Goal: Book appointment/travel/reservation

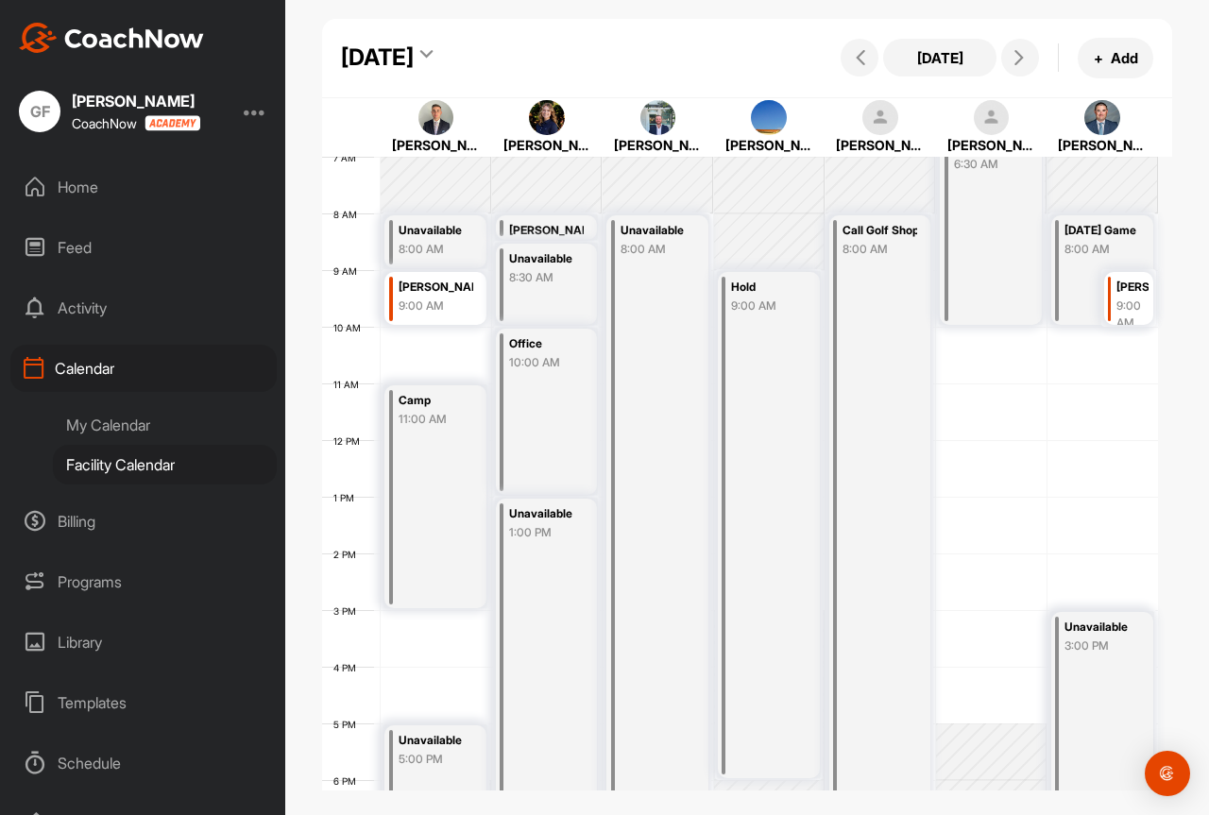
scroll to position [472, 0]
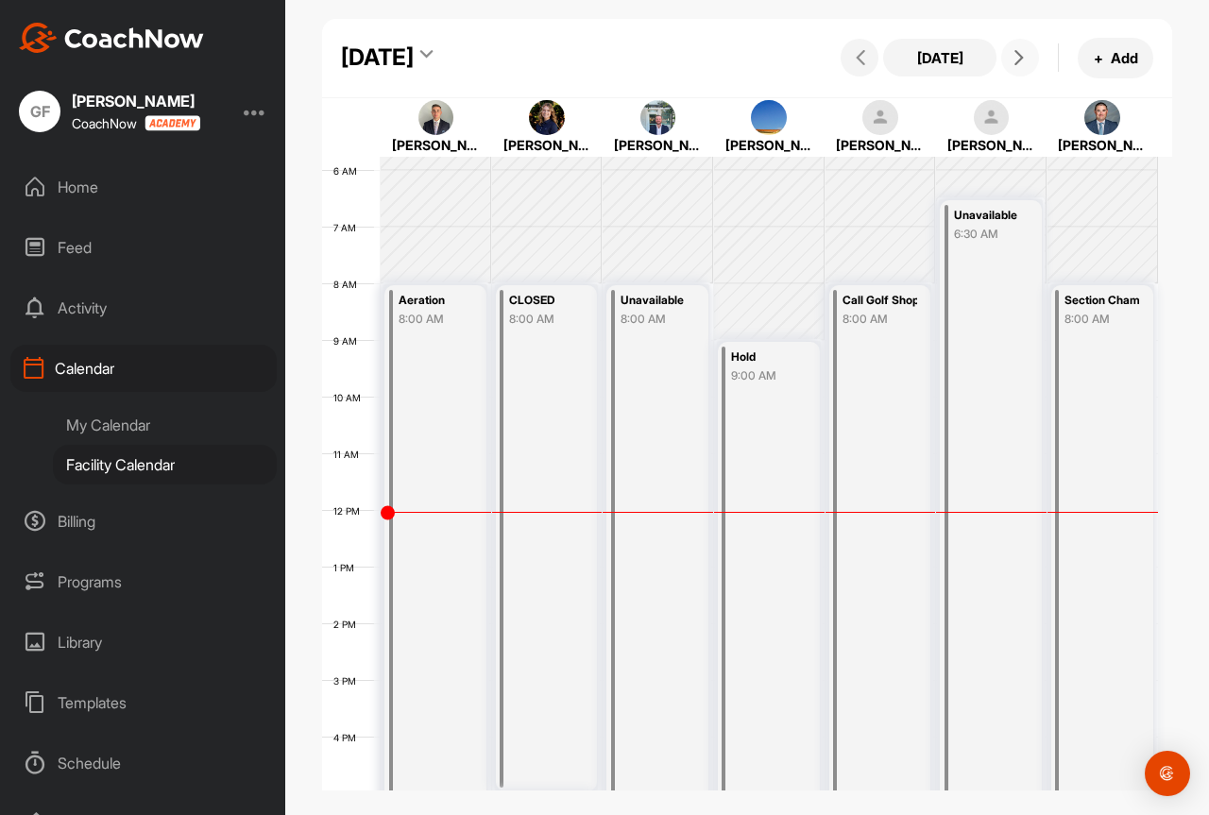
click at [1020, 65] on button at bounding box center [1020, 58] width 38 height 38
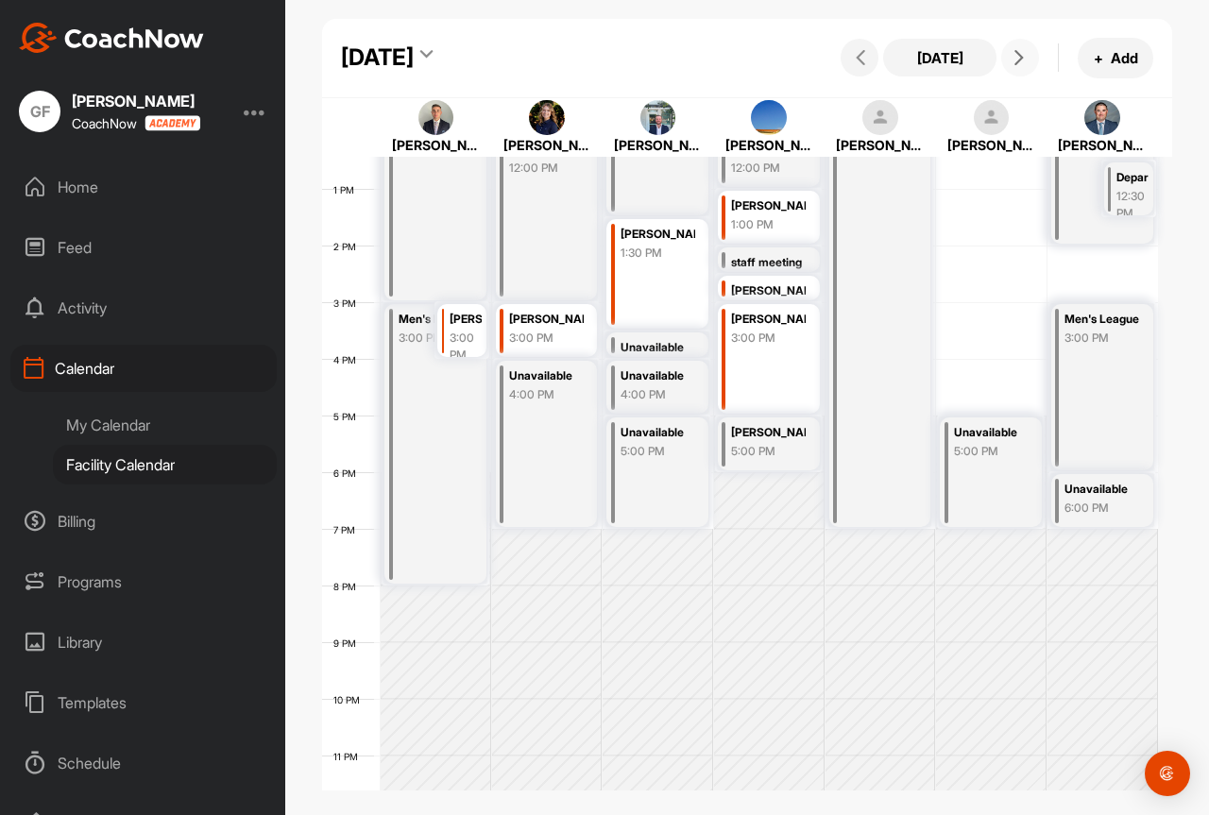
scroll to position [327, 0]
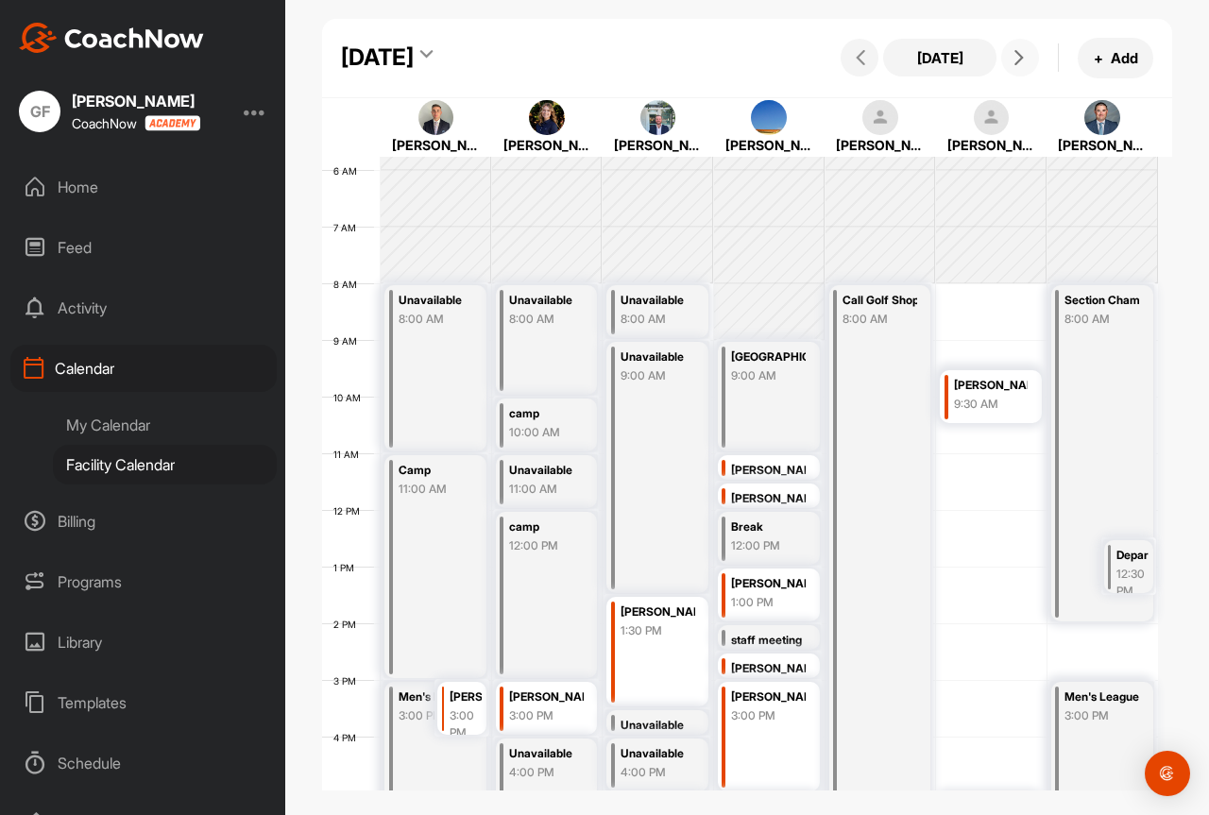
click at [1020, 70] on button at bounding box center [1020, 58] width 38 height 38
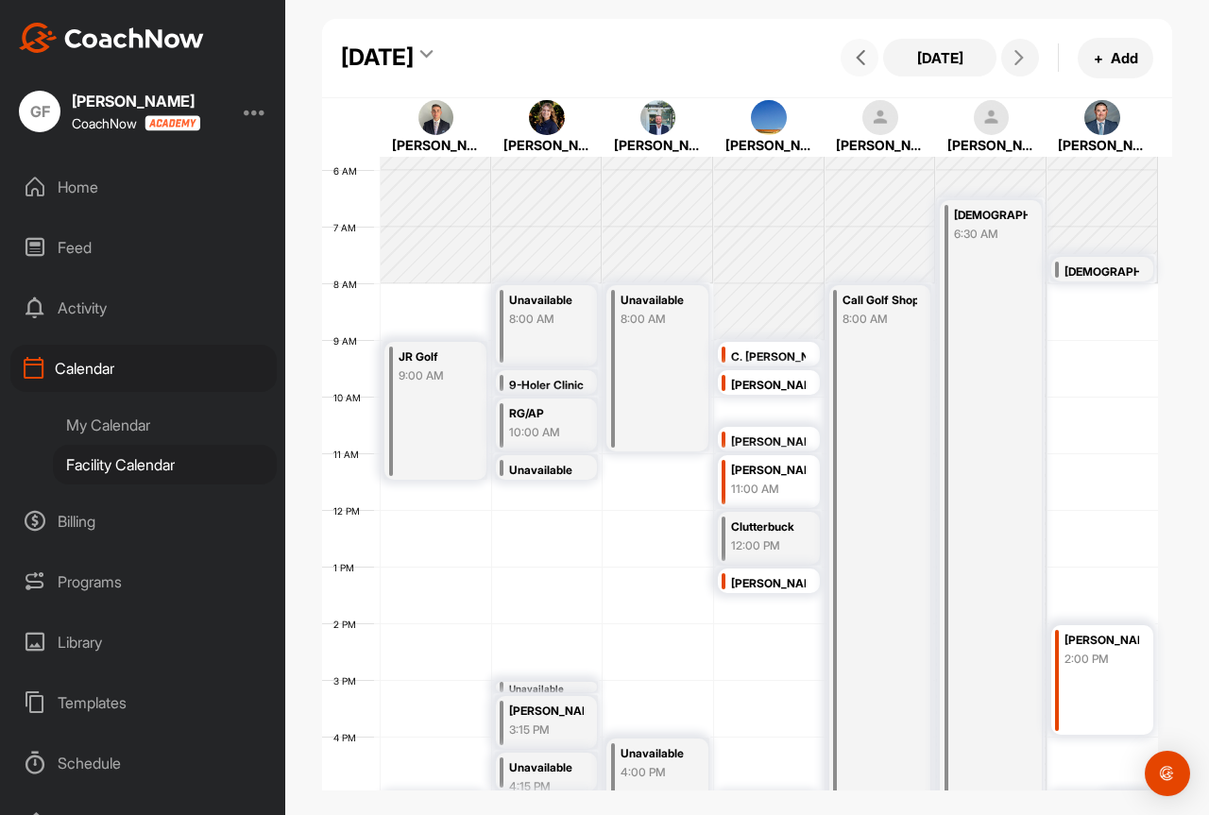
click at [852, 60] on span at bounding box center [859, 57] width 23 height 15
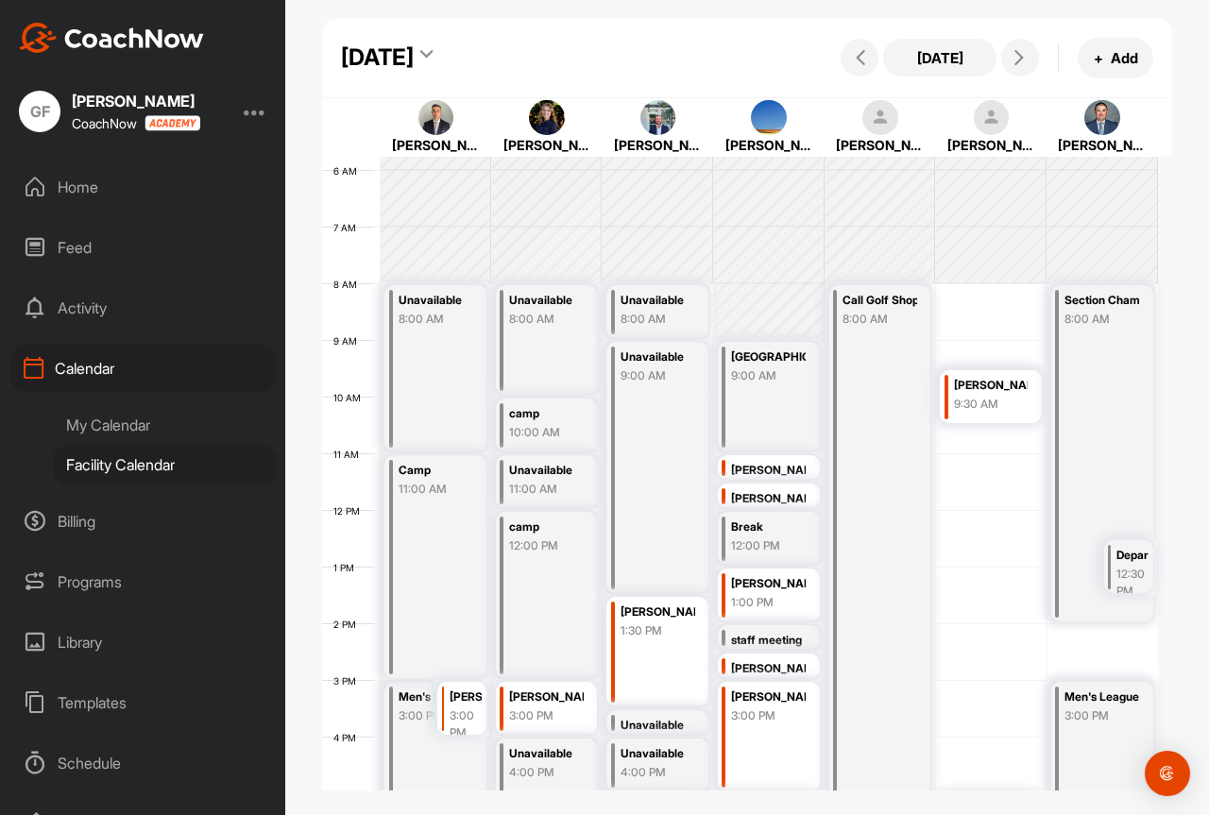
click at [1019, 35] on div "Wednesday, August 27, 2025 Today + Add" at bounding box center [747, 58] width 851 height 79
click at [1022, 58] on icon at bounding box center [1019, 57] width 15 height 15
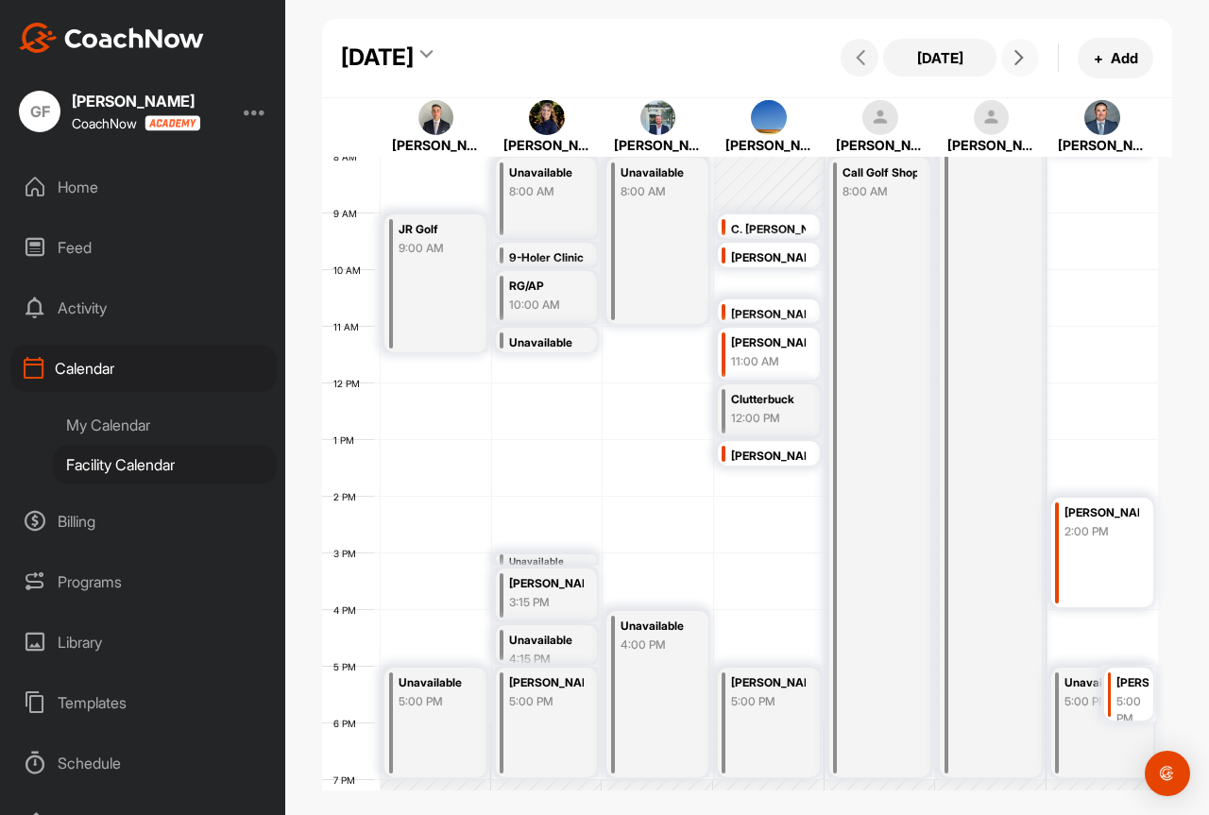
scroll to position [421, 0]
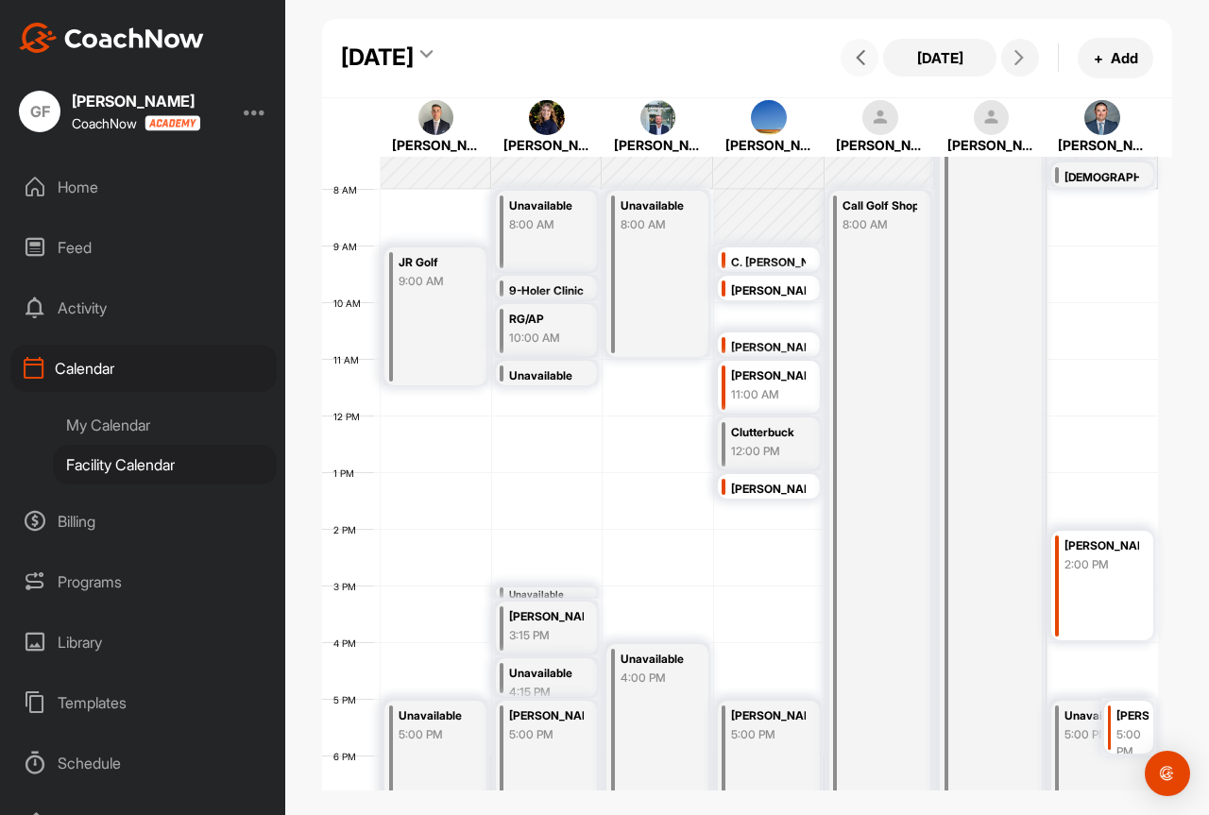
click at [873, 61] on button at bounding box center [860, 58] width 38 height 38
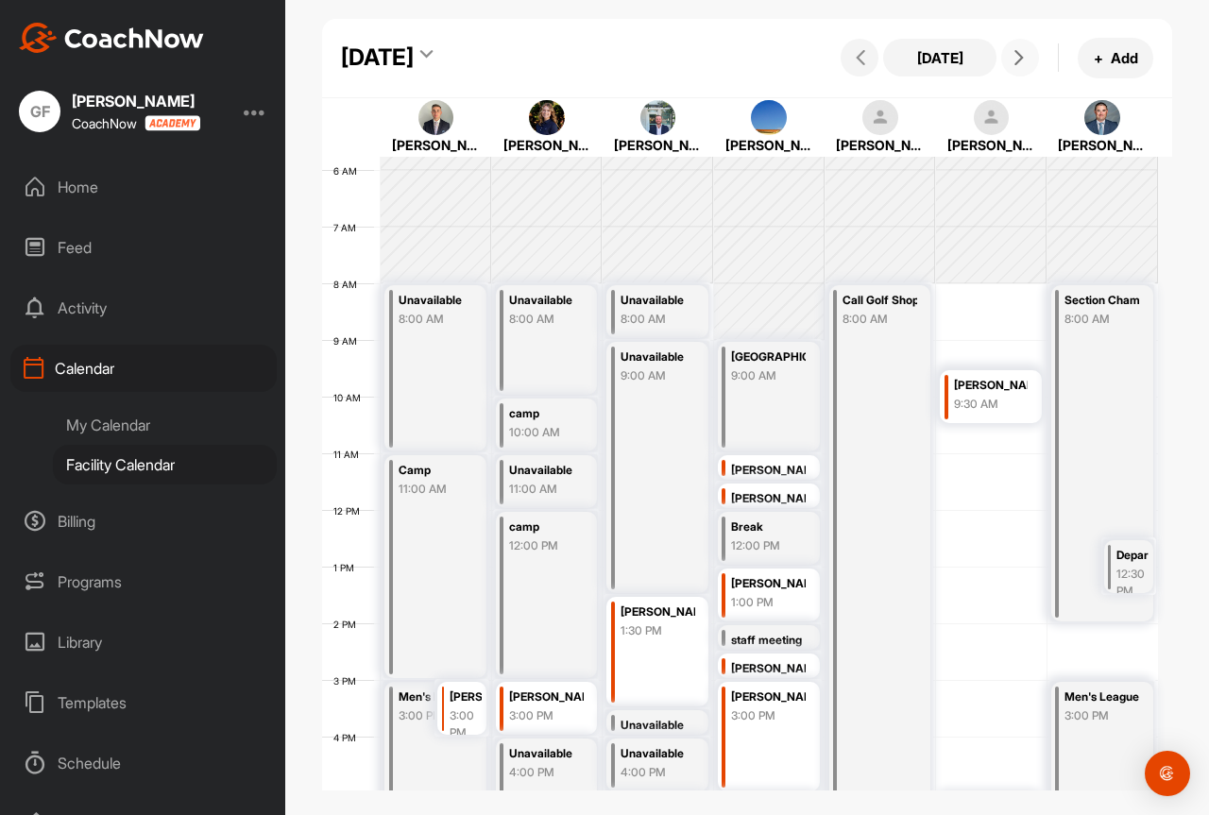
click at [1009, 61] on span at bounding box center [1020, 57] width 23 height 15
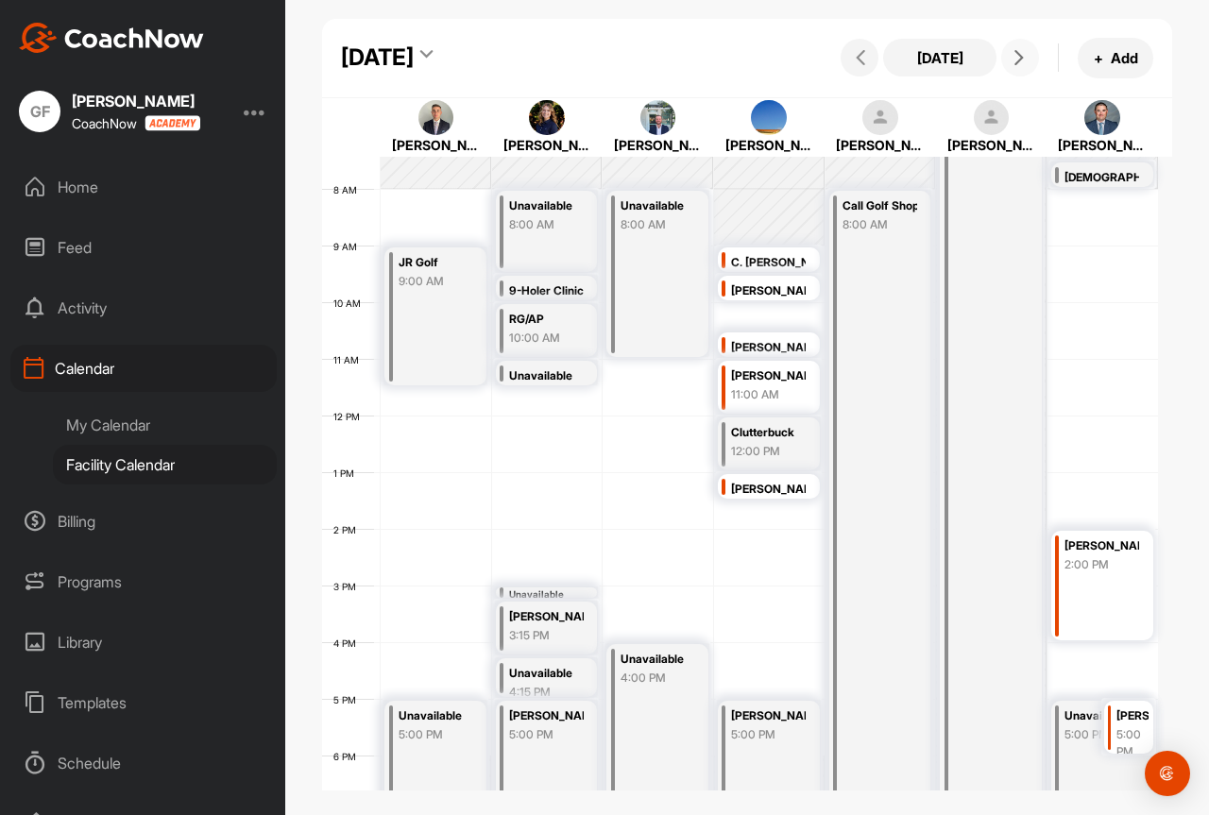
scroll to position [516, 0]
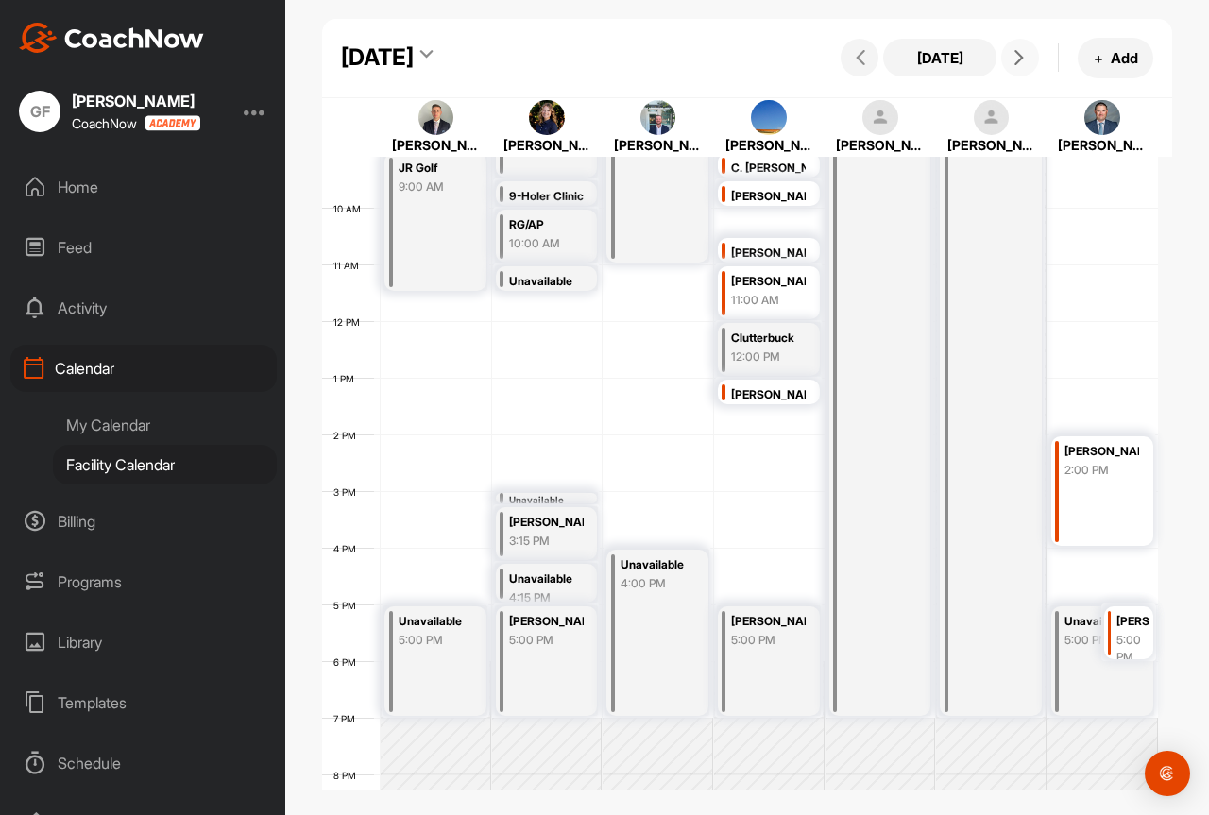
click at [765, 562] on div "12 AM 1 AM 2 AM 3 AM 4 AM 5 AM 6 AM 7 AM 8 AM 9 AM 10 AM 11 AM 12 PM 1 PM 2 PM …" at bounding box center [740, 321] width 836 height 1360
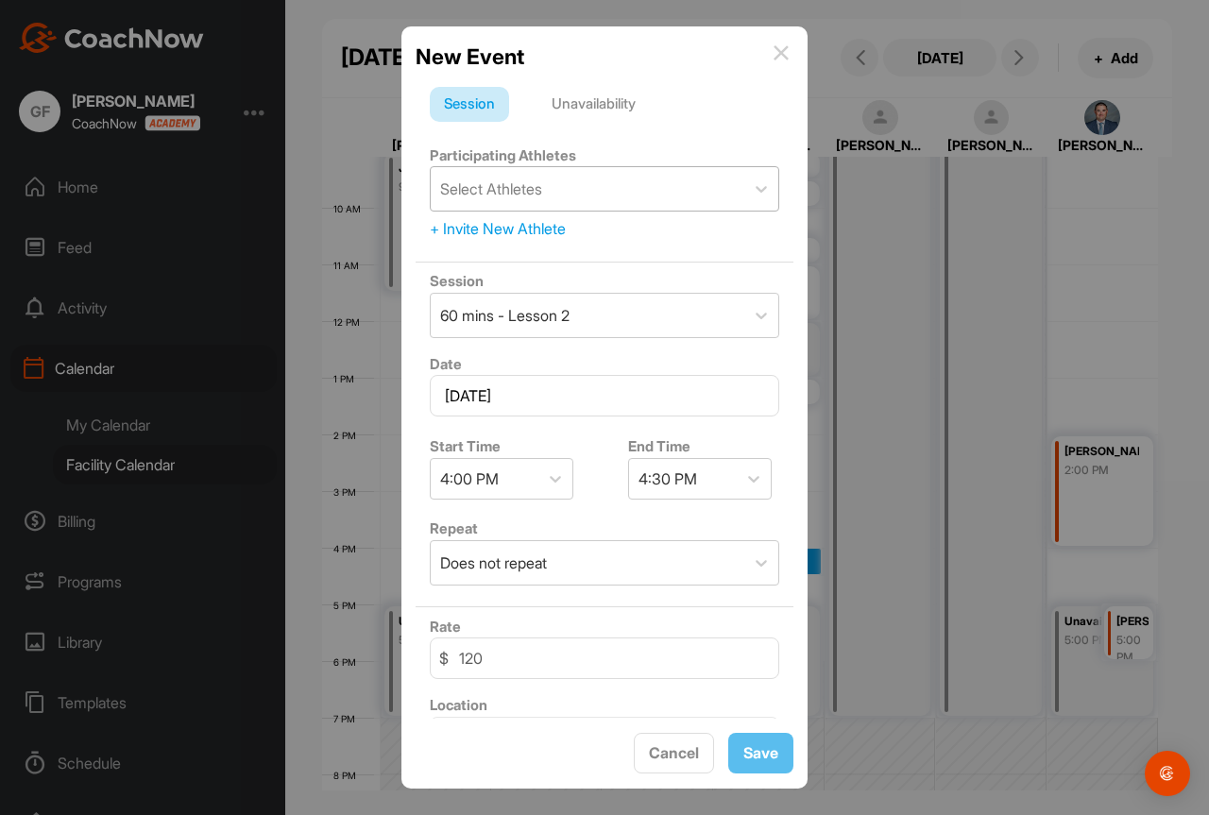
click at [655, 201] on div "Select Athletes" at bounding box center [588, 188] width 314 height 43
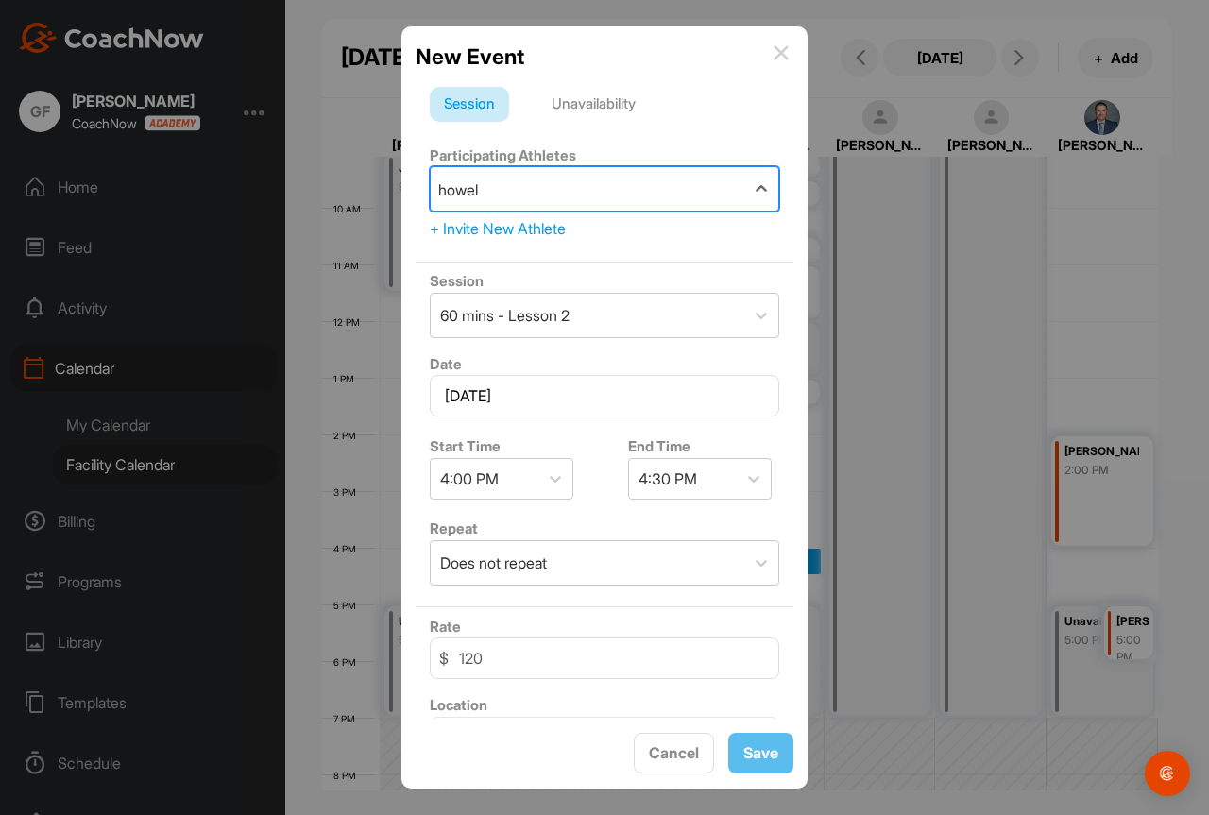
type input "howell"
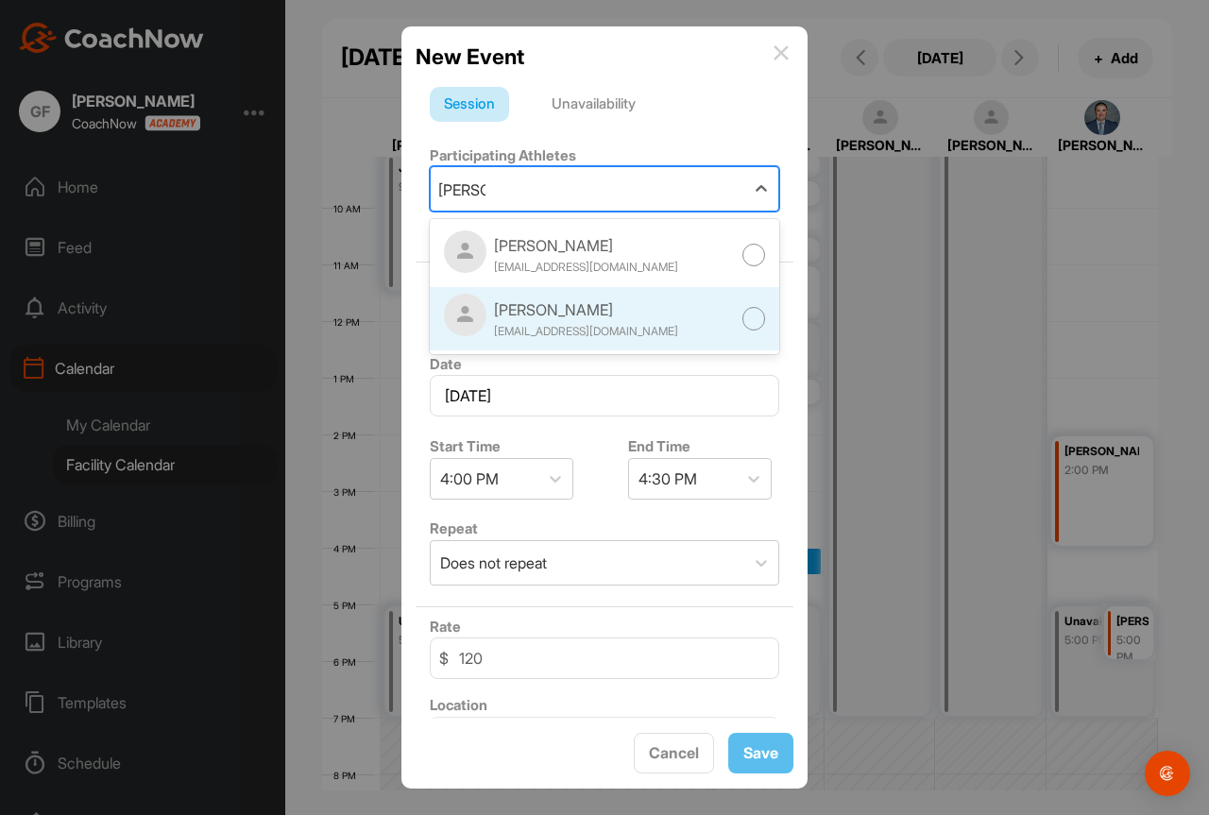
click at [678, 319] on div "Walter R. Howell triphowell2.0@gmail.com" at bounding box center [605, 319] width 350 height 64
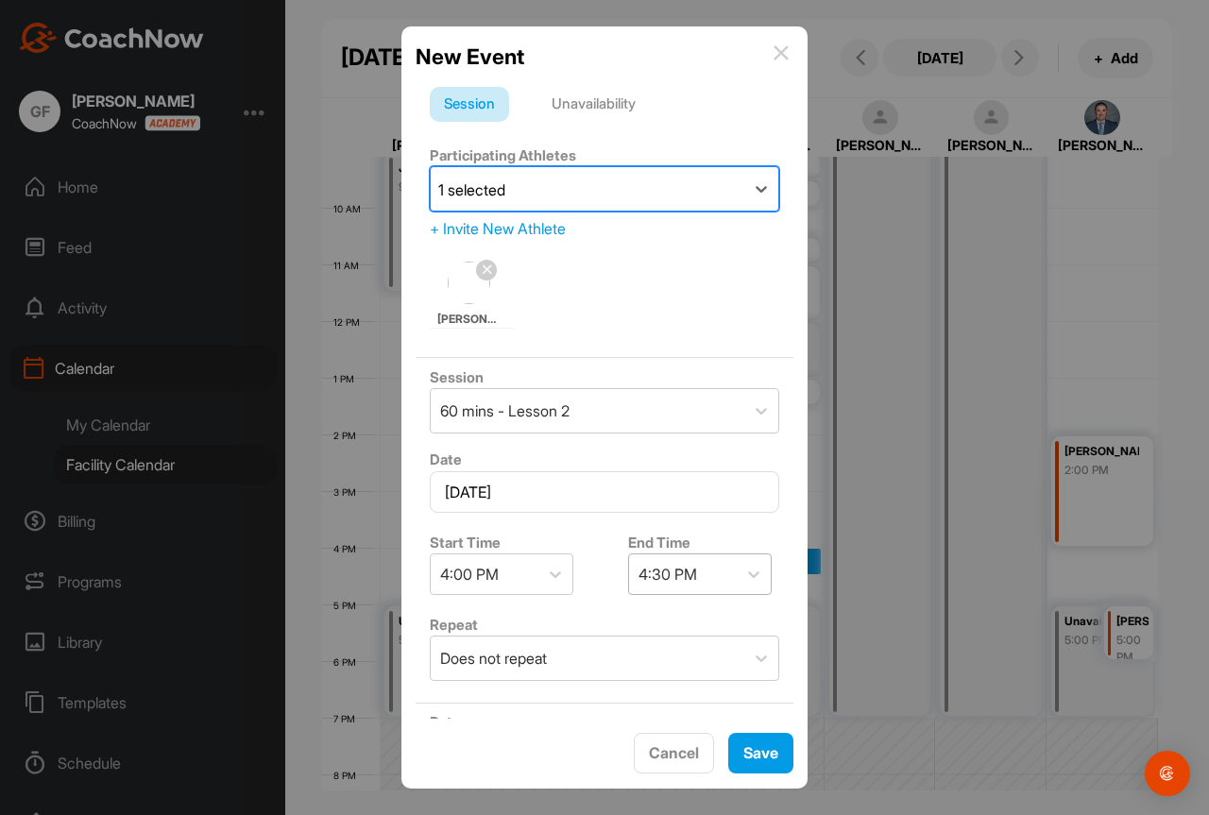
scroll to position [274, 0]
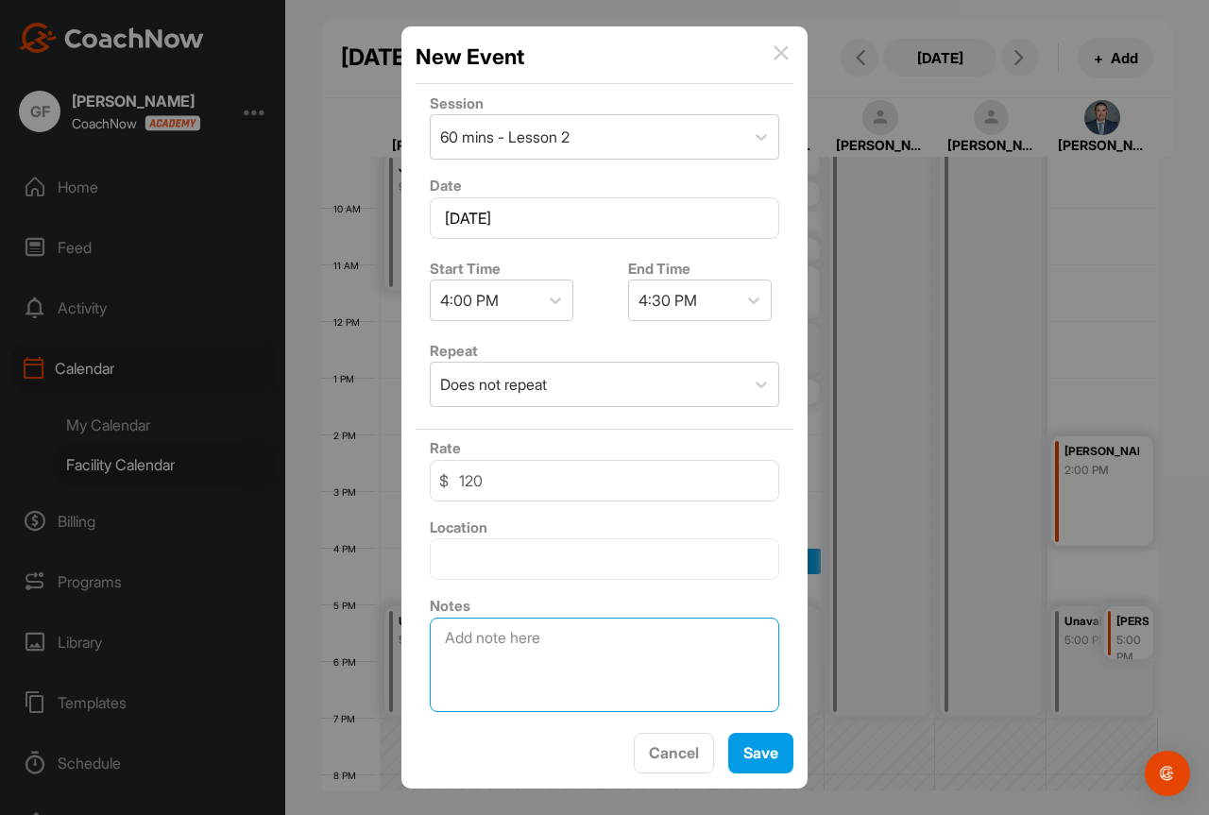
click at [630, 659] on textarea at bounding box center [605, 665] width 350 height 94
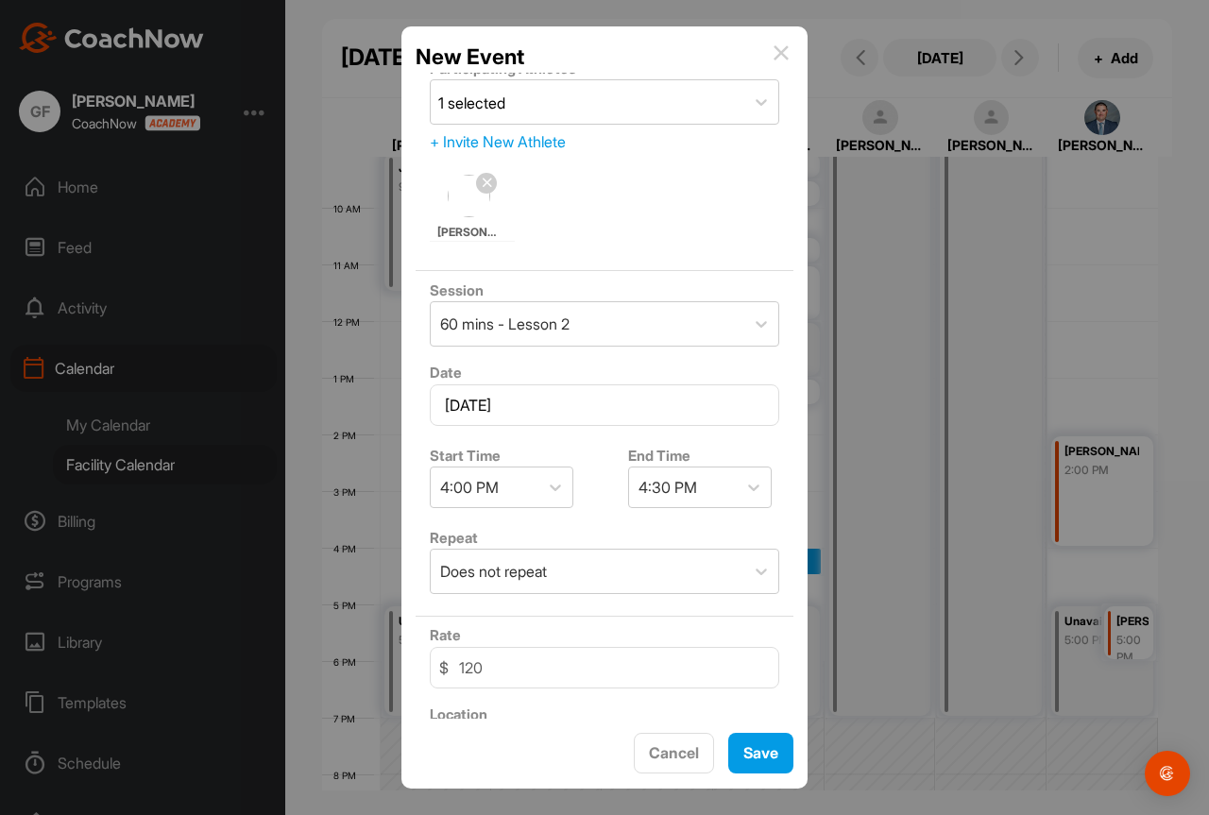
scroll to position [85, 0]
type textarea "J.R. - Nephew of Howell"
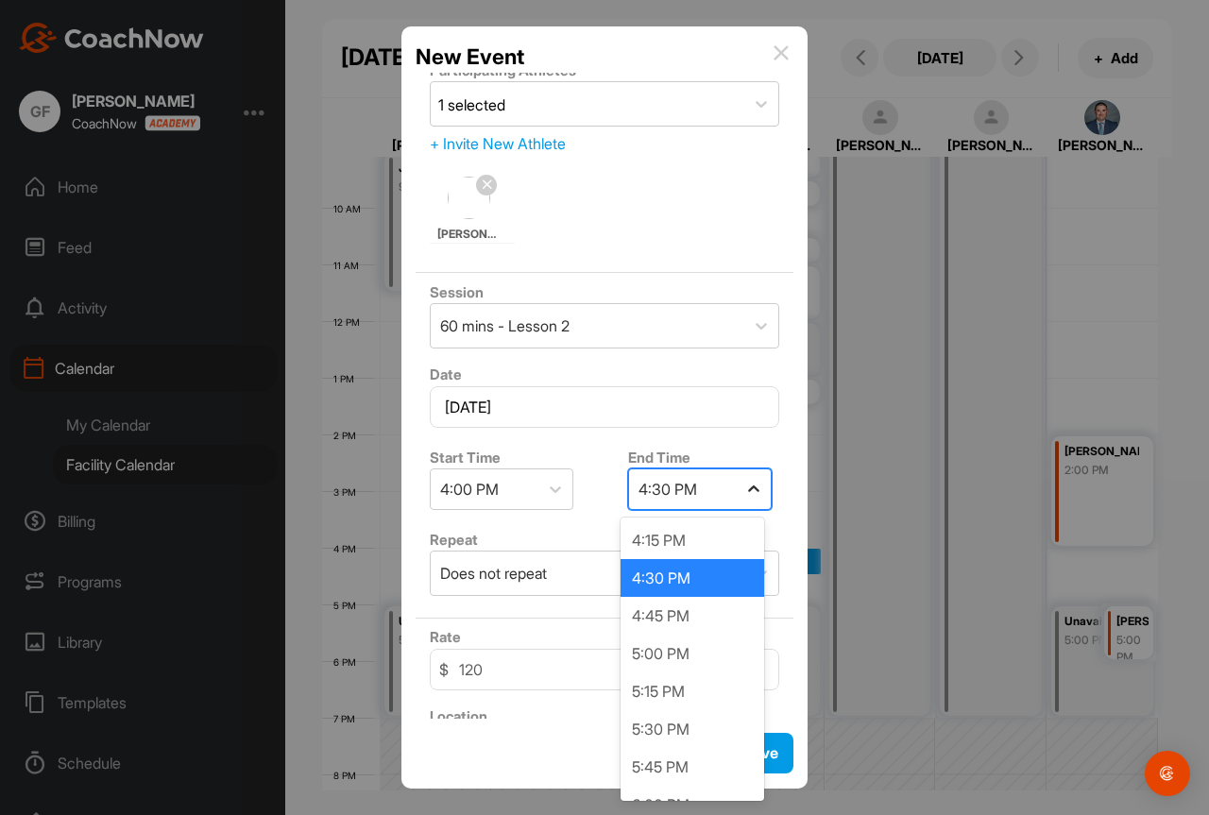
click at [751, 494] on icon at bounding box center [753, 489] width 19 height 19
click at [711, 658] on div "5:00 PM" at bounding box center [693, 654] width 144 height 38
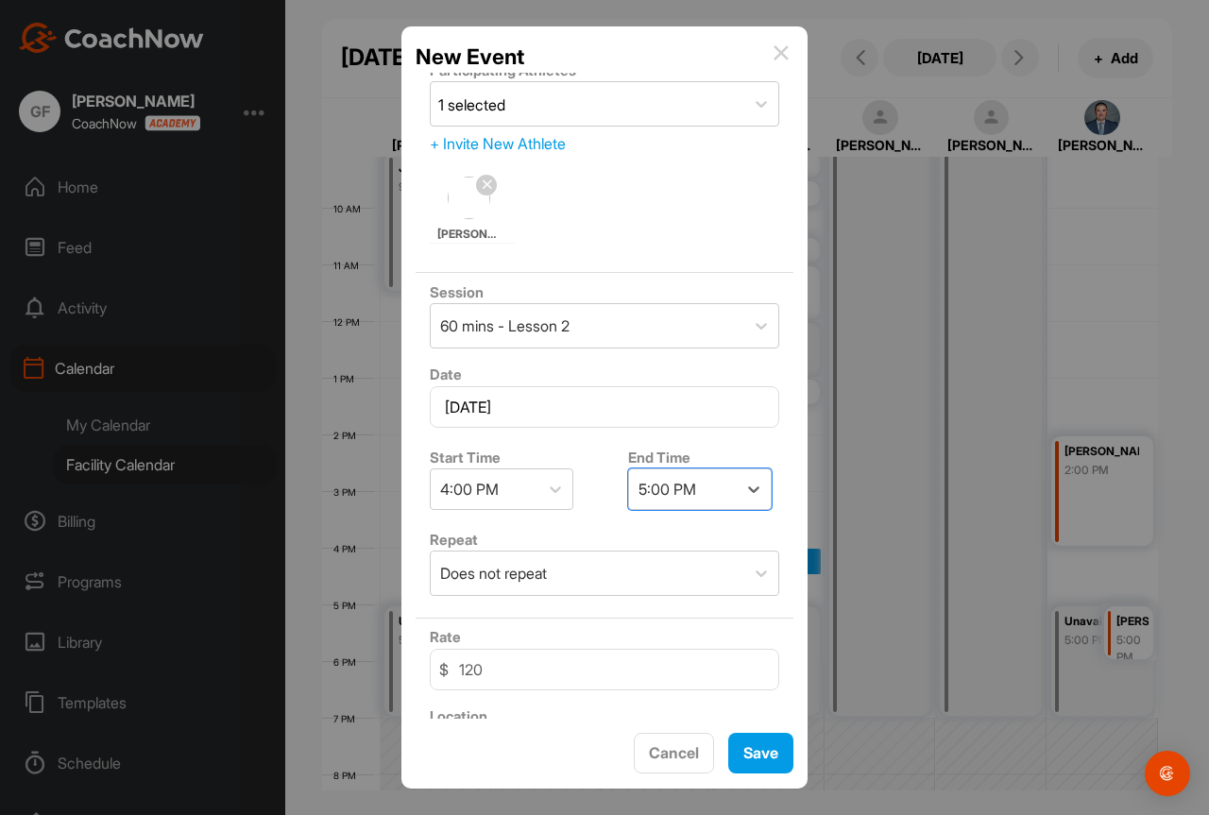
click at [581, 474] on div "Start Time 4:00 PM" at bounding box center [505, 477] width 179 height 79
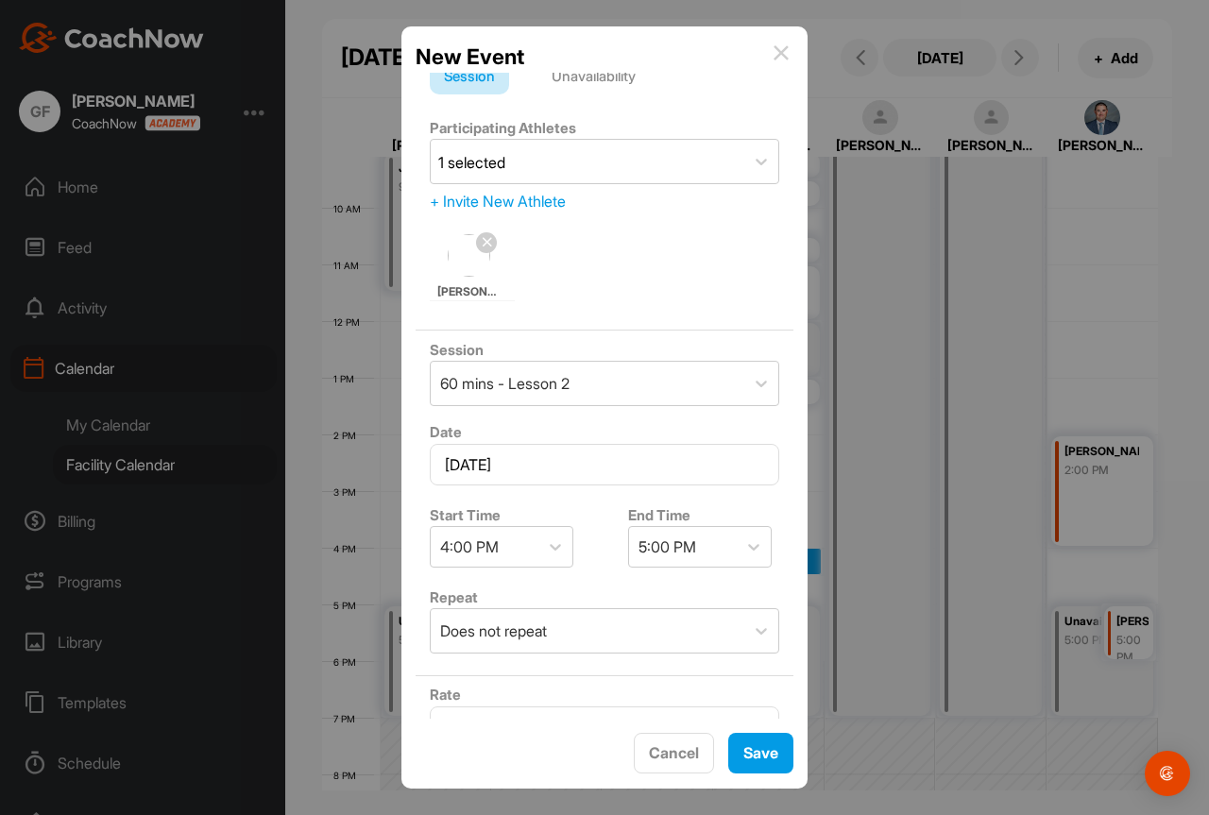
scroll to position [0, 0]
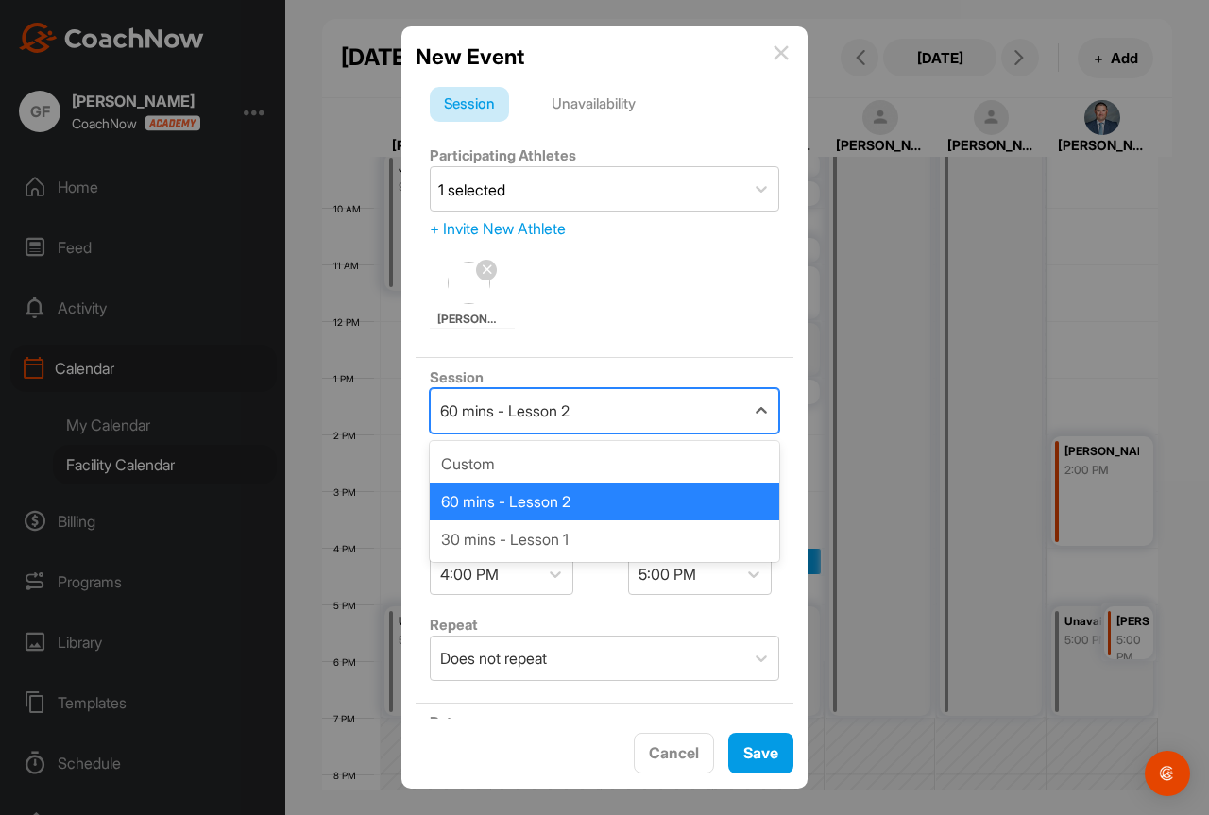
click at [692, 388] on div "60 mins - Lesson 2" at bounding box center [605, 410] width 350 height 45
click at [657, 293] on div "Walter R. Howell" at bounding box center [605, 295] width 350 height 82
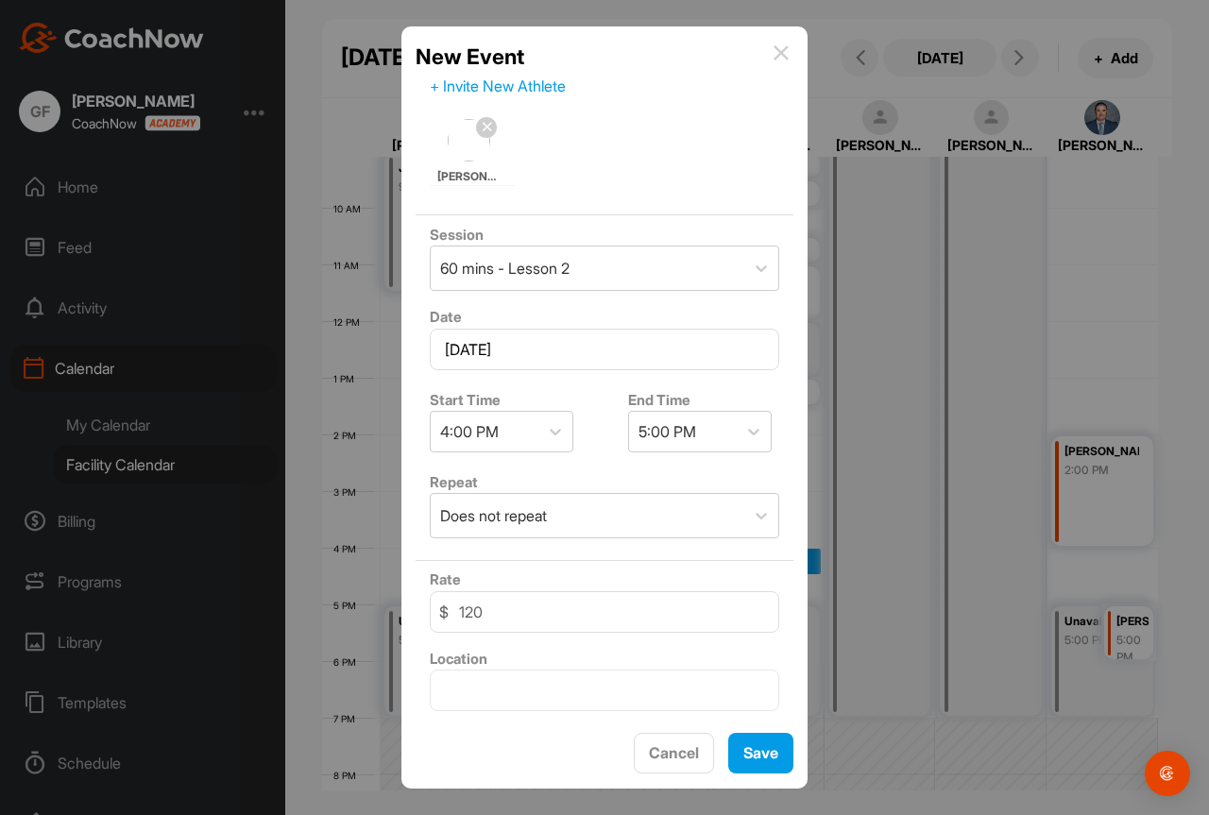
scroll to position [274, 0]
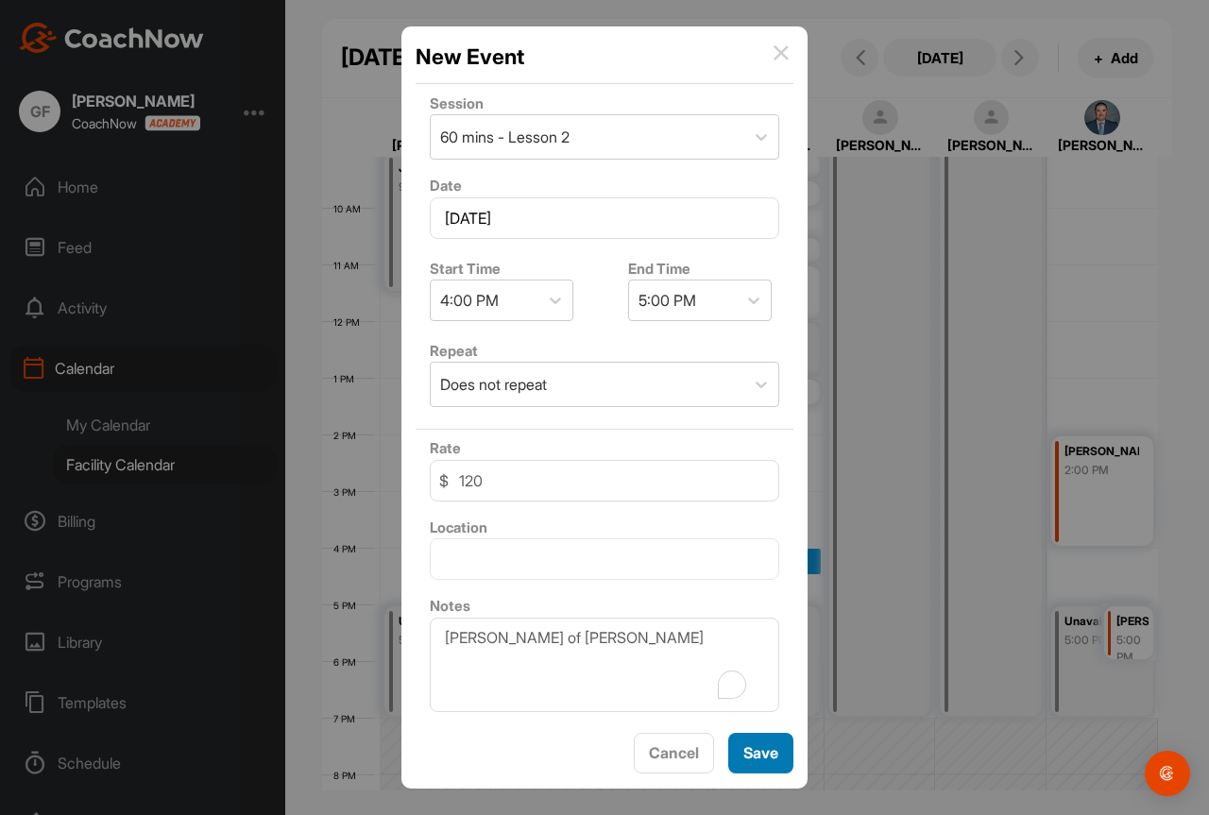
click at [772, 760] on button "Save" at bounding box center [760, 753] width 65 height 41
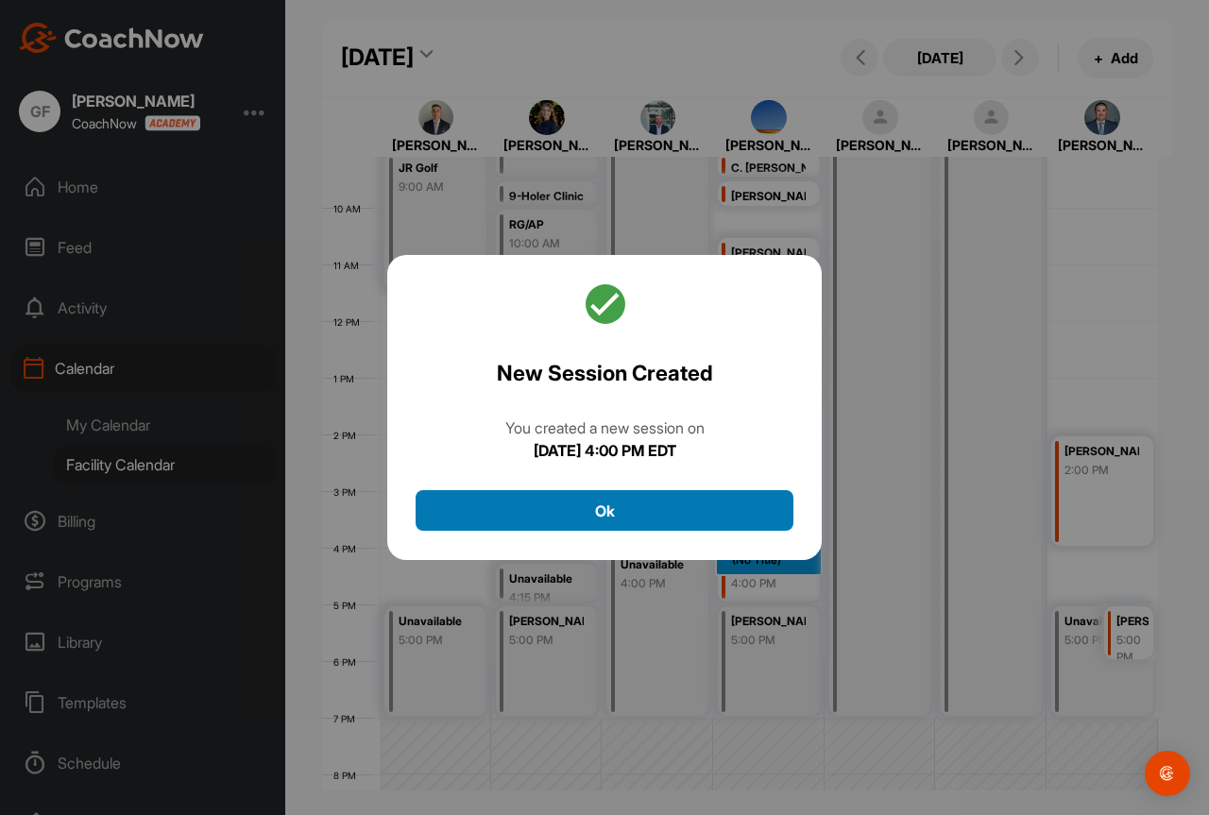
click at [700, 508] on button "Ok" at bounding box center [605, 510] width 378 height 41
